Goal: Information Seeking & Learning: Find specific page/section

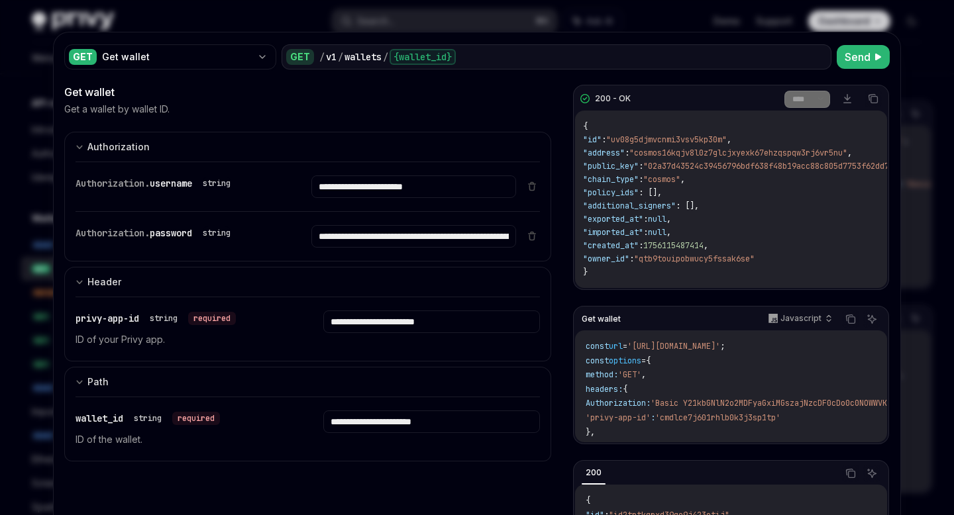
scroll to position [52, 0]
click at [458, 15] on div at bounding box center [477, 257] width 954 height 515
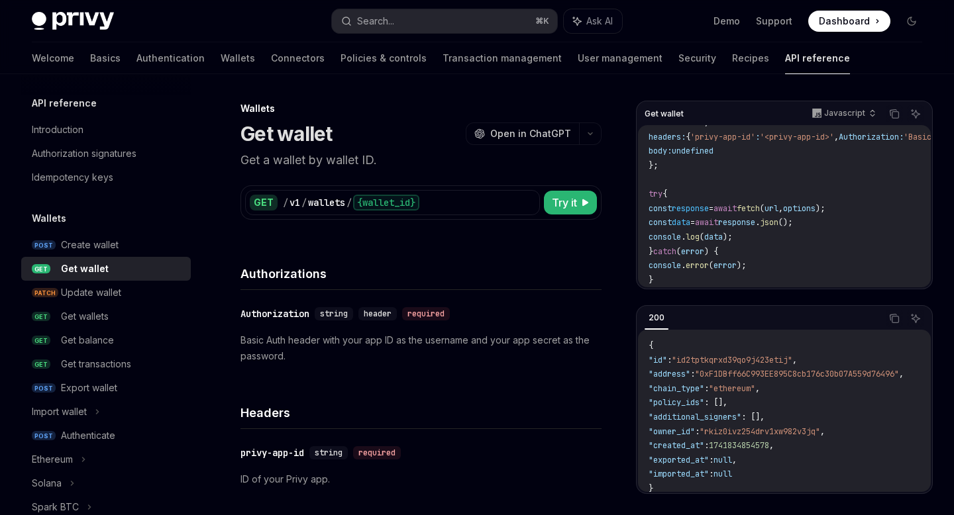
click at [79, 24] on img at bounding box center [73, 21] width 82 height 19
type textarea "*"
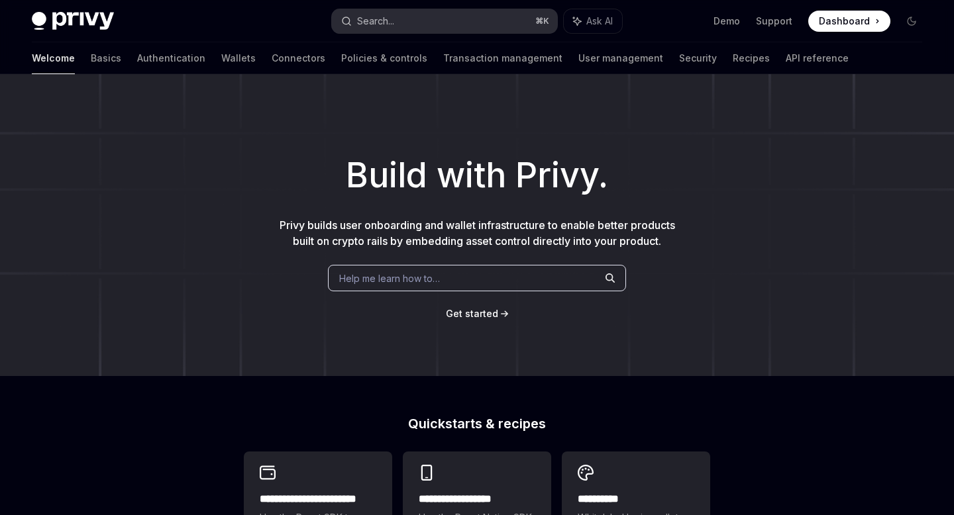
click at [435, 27] on button "Search... ⌘ K" at bounding box center [444, 21] width 225 height 24
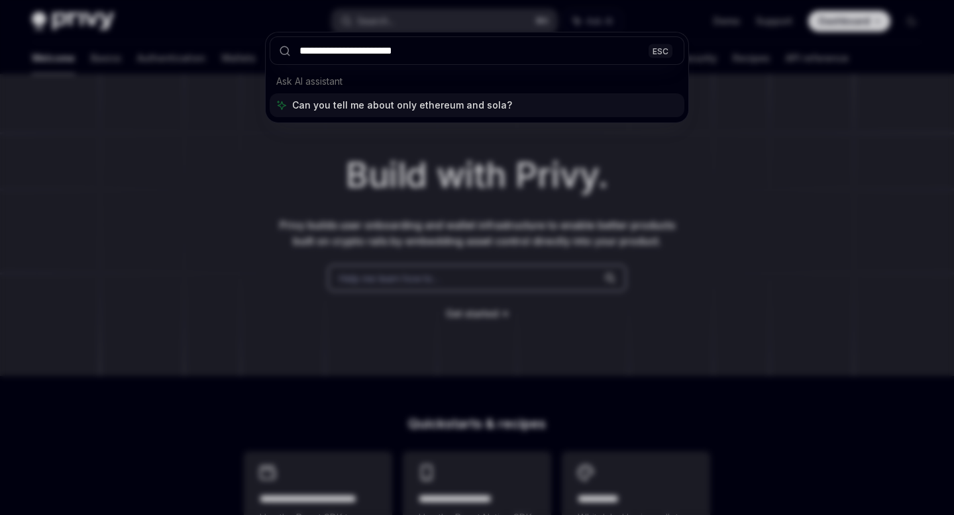
type input "**********"
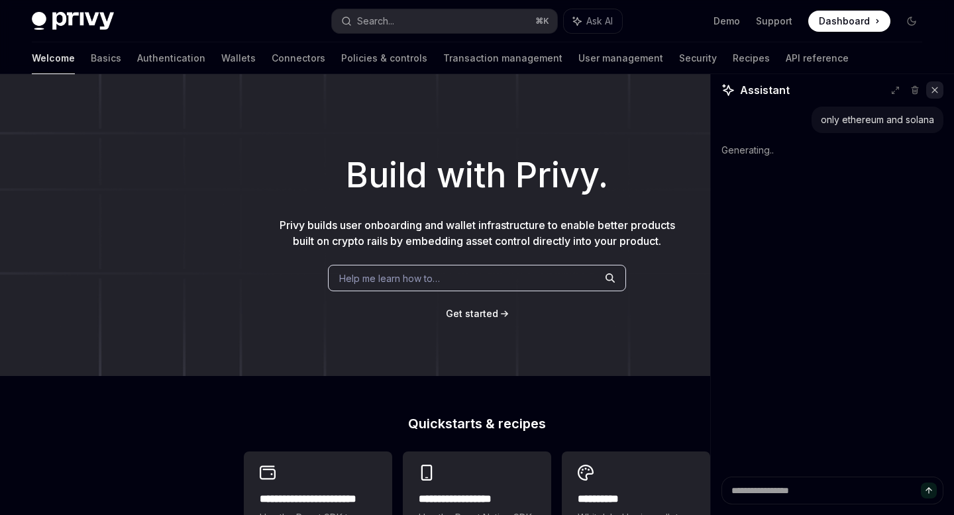
click at [937, 91] on icon at bounding box center [934, 89] width 9 height 9
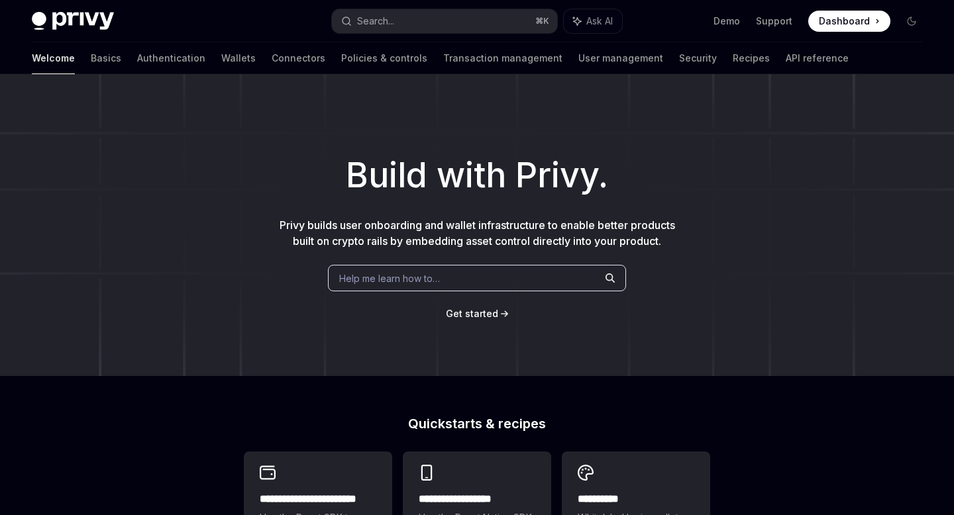
type textarea "*"
